Goal: Information Seeking & Learning: Learn about a topic

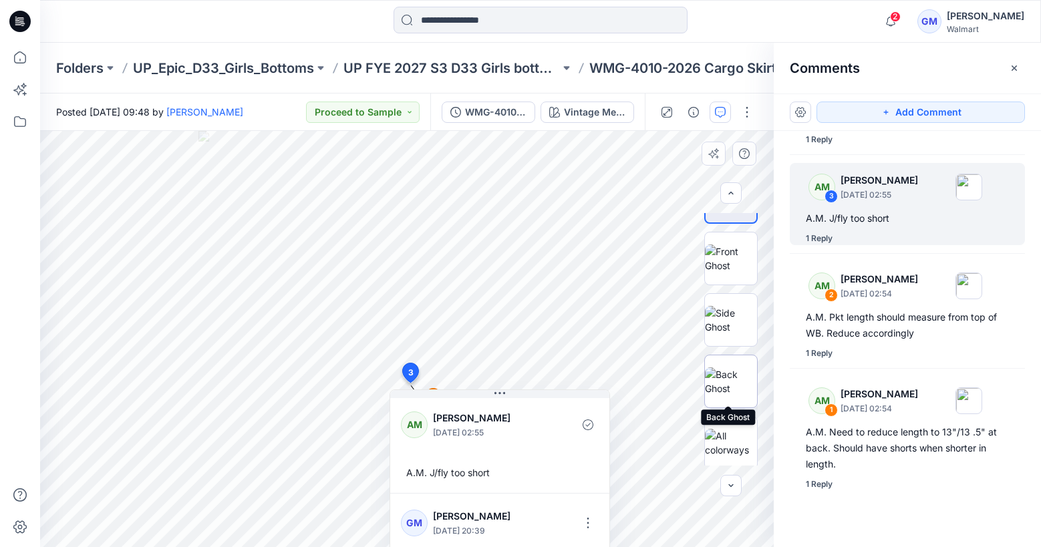
scroll to position [108, 0]
click at [742, 438] on img at bounding box center [731, 440] width 52 height 28
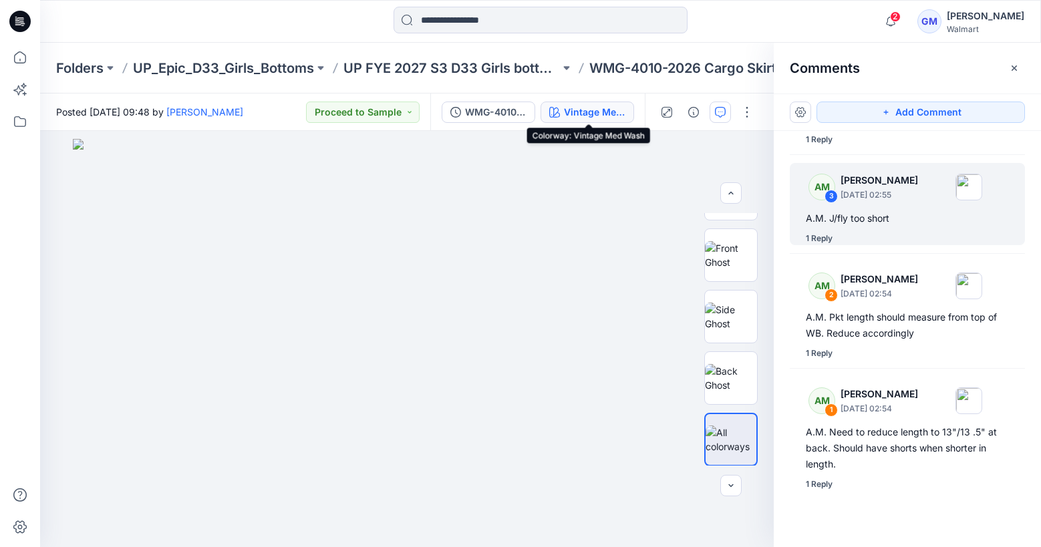
click at [603, 105] on div "Vintage Med Wash" at bounding box center [594, 112] width 61 height 15
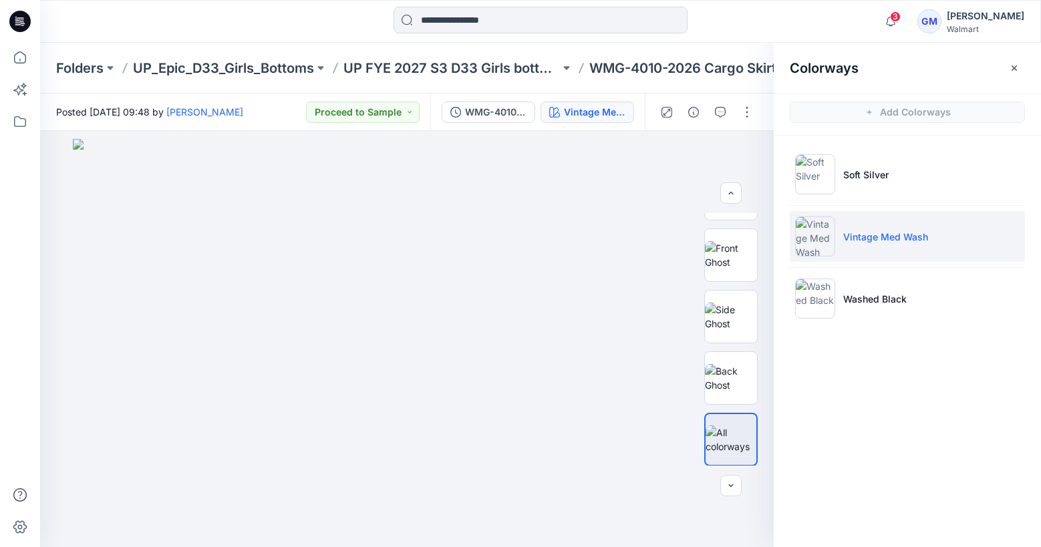
click at [601, 115] on div "Vintage Med Wash" at bounding box center [594, 112] width 61 height 15
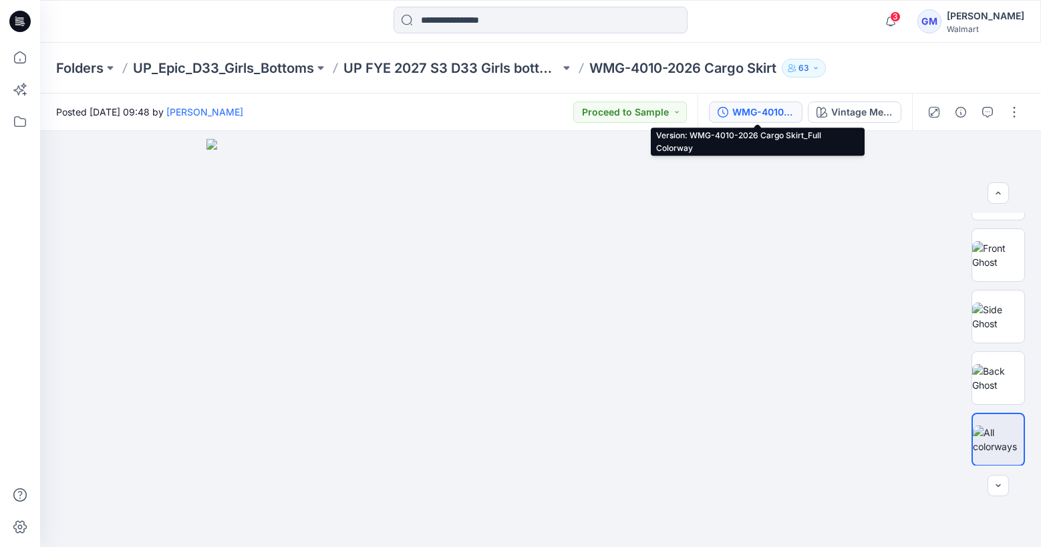
click at [779, 109] on div "WMG-4010-2026 Cargo Skirt_Full Colorway" at bounding box center [762, 112] width 61 height 15
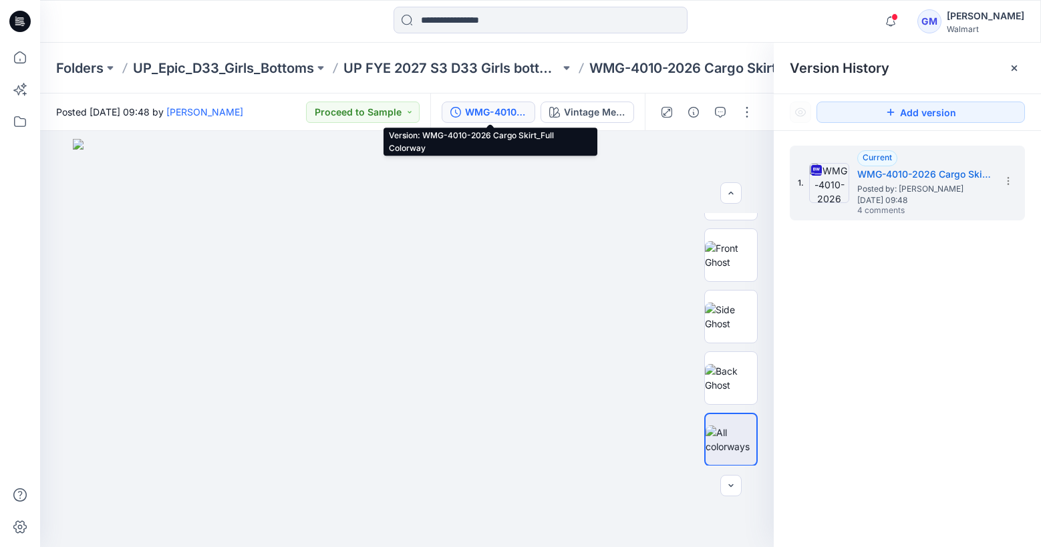
drag, startPoint x: 39, startPoint y: 57, endPoint x: 1, endPoint y: 57, distance: 37.4
click at [35, 57] on div at bounding box center [20, 273] width 40 height 547
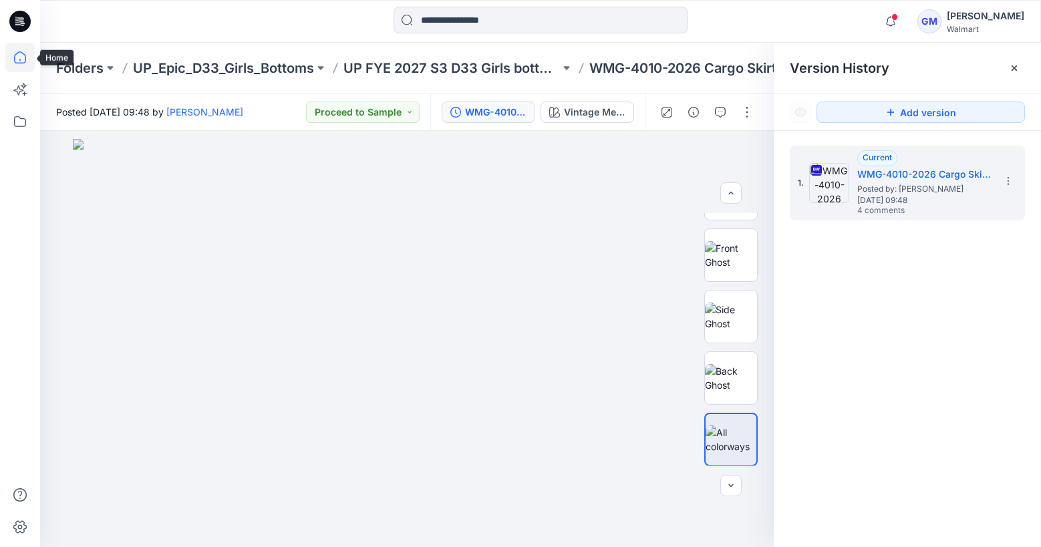
click at [20, 53] on icon at bounding box center [19, 57] width 29 height 29
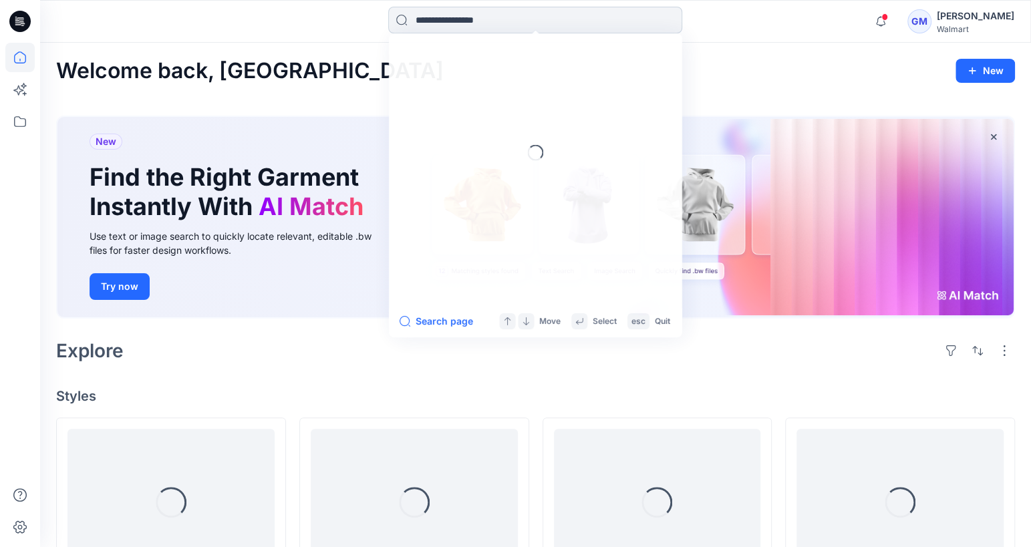
click at [461, 15] on input at bounding box center [535, 20] width 294 height 27
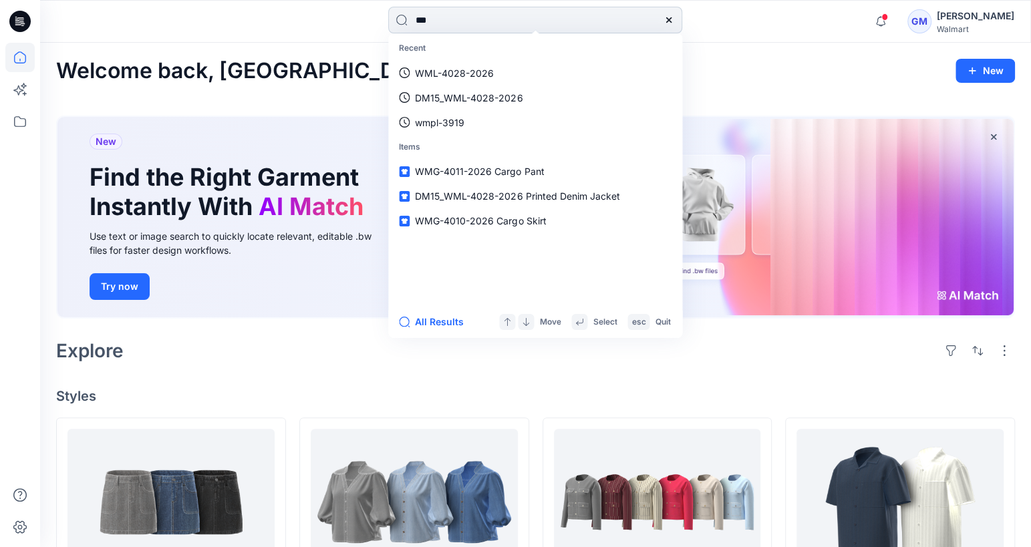
type input "****"
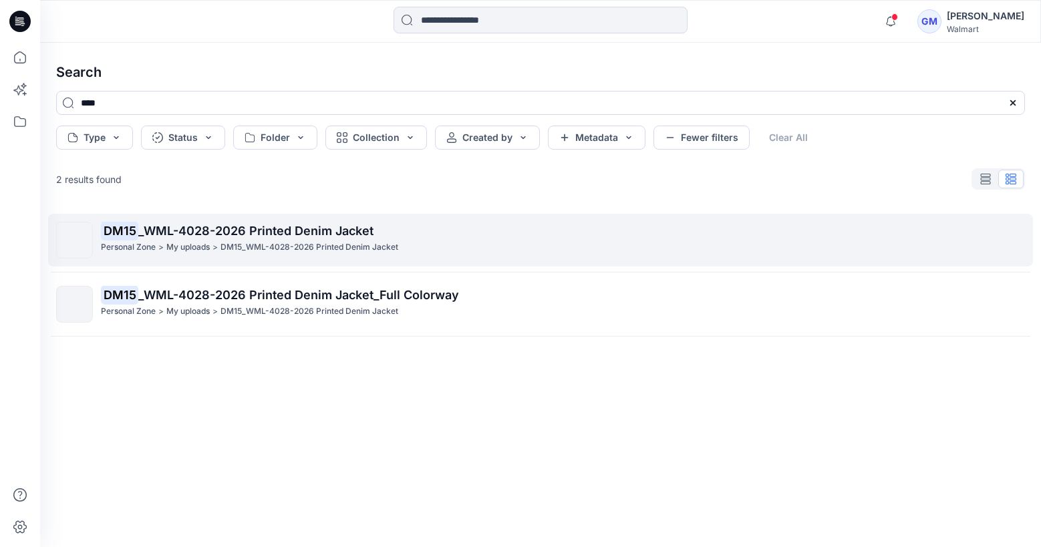
click at [464, 259] on link "DM15 _WML-4028-2026 Printed Denim Jacket Personal Zone > My uploads > DM15_WML-…" at bounding box center [540, 240] width 985 height 53
